Goal: Transaction & Acquisition: Subscribe to service/newsletter

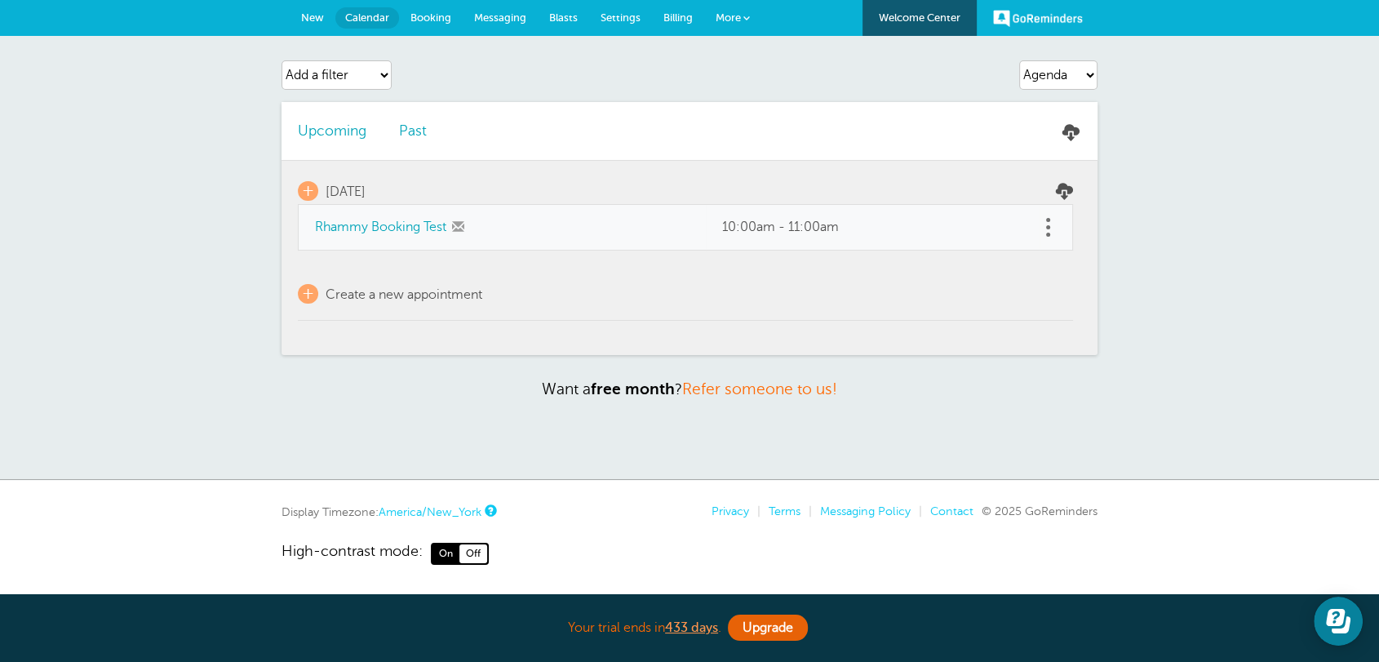
drag, startPoint x: 0, startPoint y: 0, endPoint x: 680, endPoint y: 28, distance: 680.2
click at [680, 28] on link "Billing" at bounding box center [678, 18] width 52 height 36
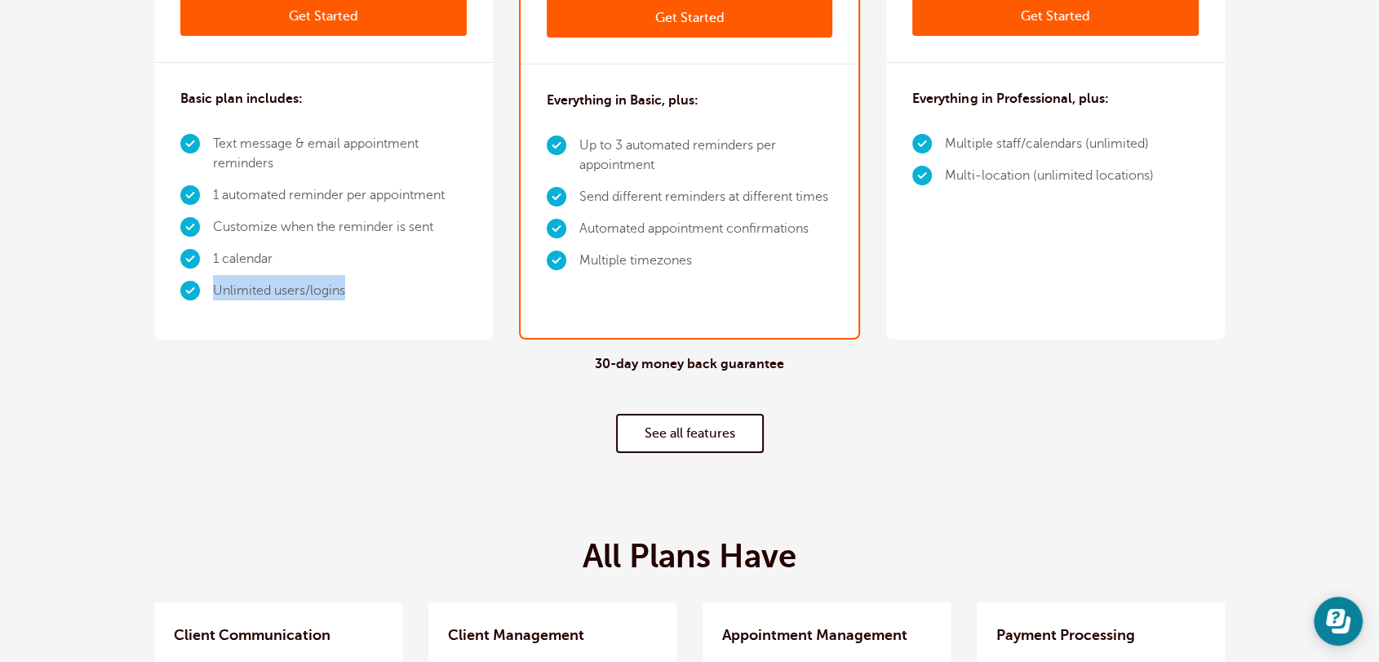
drag, startPoint x: 354, startPoint y: 294, endPoint x: 215, endPoint y: 295, distance: 138.7
click at [215, 295] on li "Unlimited users/logins" at bounding box center [340, 291] width 254 height 32
click at [290, 287] on li "Unlimited users/logins" at bounding box center [340, 291] width 254 height 32
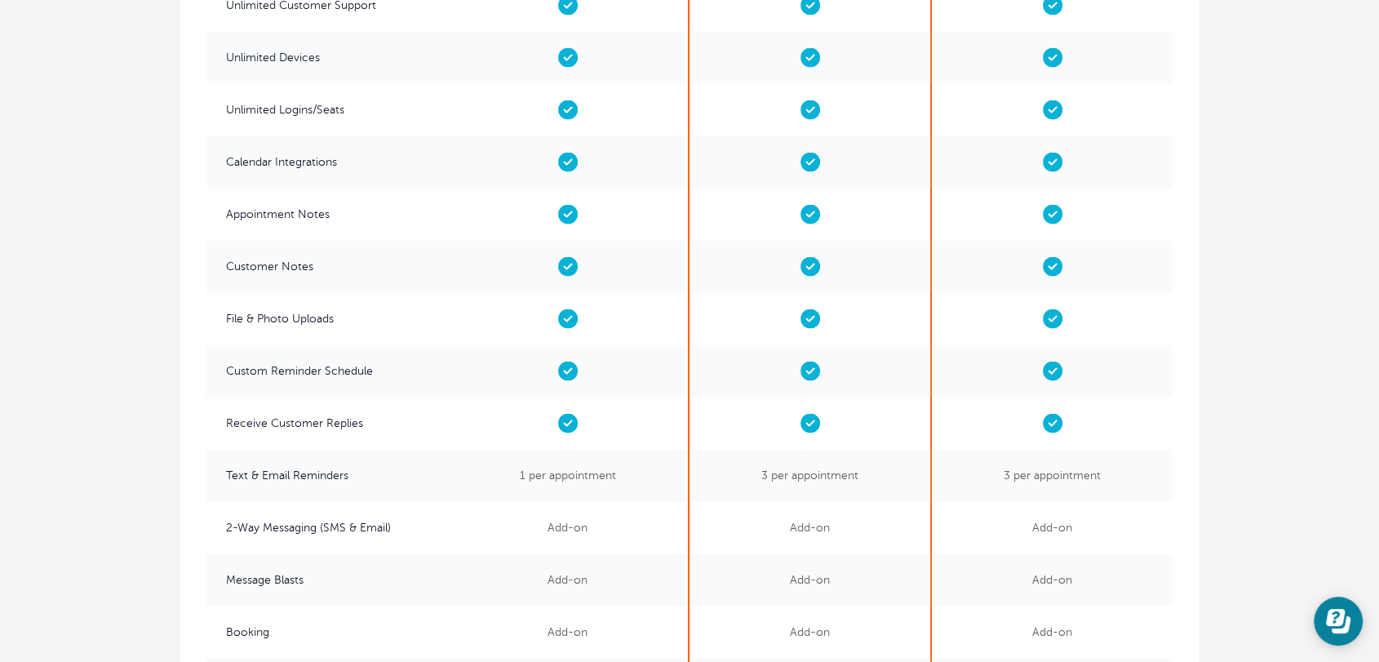
scroll to position [3172, 0]
